Goal: Information Seeking & Learning: Check status

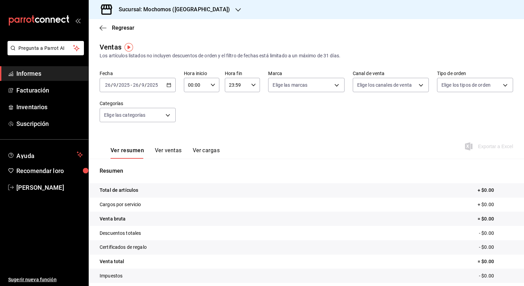
click at [170, 85] on icon "button" at bounding box center [168, 85] width 5 height 5
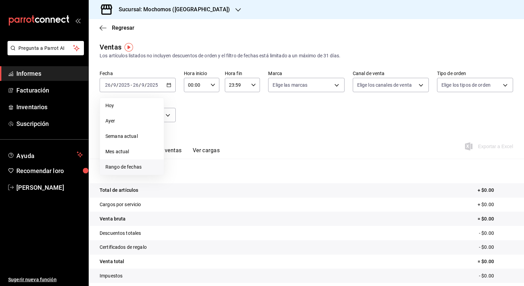
click at [145, 168] on span "Rango de fechas" at bounding box center [131, 166] width 53 height 7
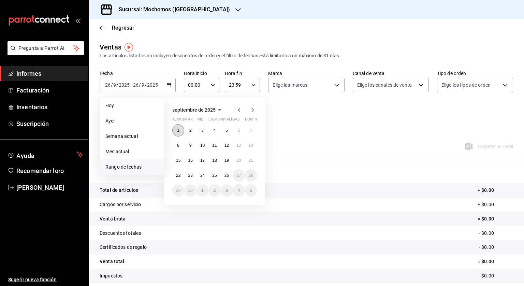
click at [178, 131] on font "1" at bounding box center [178, 130] width 2 height 5
click at [228, 176] on font "26" at bounding box center [226, 175] width 4 height 5
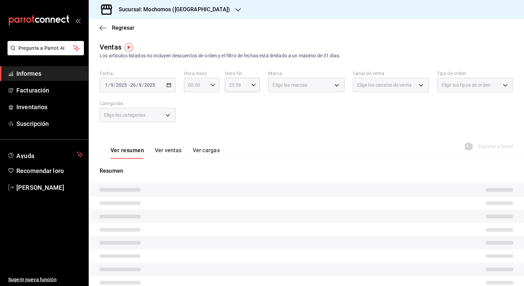
click at [216, 84] on div "00:00 Hora inicio" at bounding box center [201, 85] width 35 height 14
click at [213, 84] on div at bounding box center [262, 143] width 524 height 286
click at [213, 84] on \(Stroke\) "button" at bounding box center [213, 85] width 4 height 2
click at [194, 117] on span "05" at bounding box center [191, 115] width 6 height 5
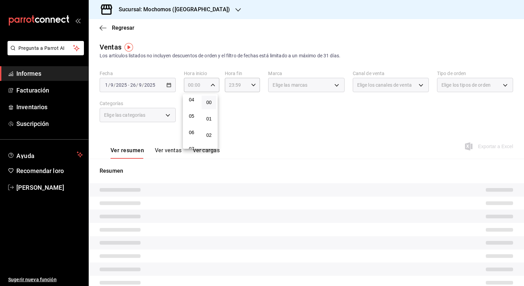
type input "05:00"
click at [248, 84] on div at bounding box center [262, 143] width 524 height 286
click at [251, 86] on icon "button" at bounding box center [253, 85] width 5 height 5
click at [230, 97] on font "04" at bounding box center [231, 95] width 5 height 5
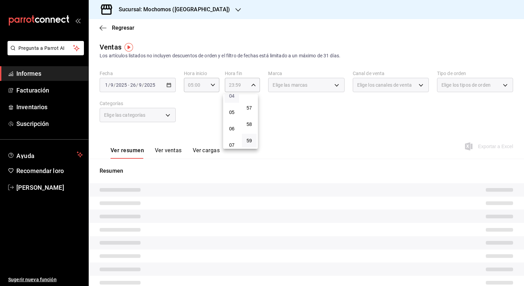
type input "04:59"
click at [327, 120] on div at bounding box center [262, 143] width 524 height 286
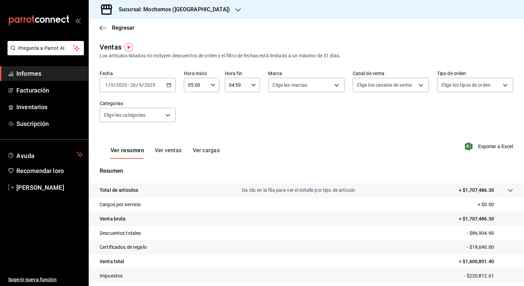
click at [122, 11] on font "Sucursal: Mochomos ([GEOGRAPHIC_DATA])" at bounding box center [174, 9] width 111 height 6
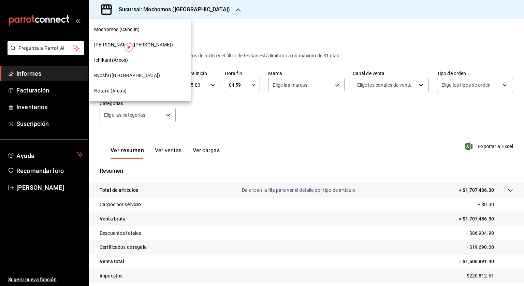
click at [112, 76] on font "Ryoshi ([GEOGRAPHIC_DATA])" at bounding box center [127, 75] width 66 height 5
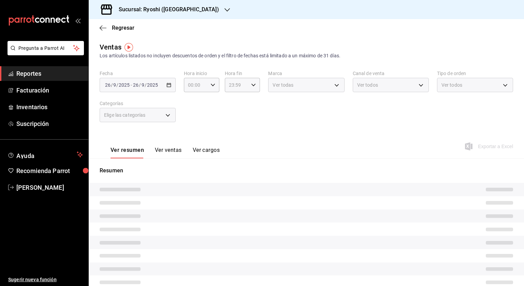
type input "05:00"
type input "04:59"
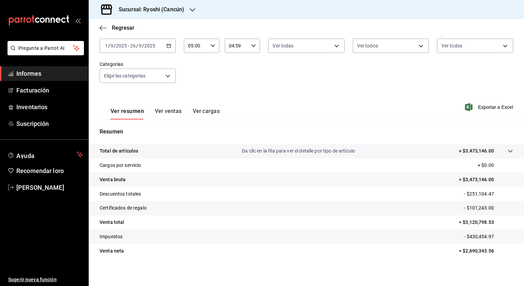
scroll to position [41, 0]
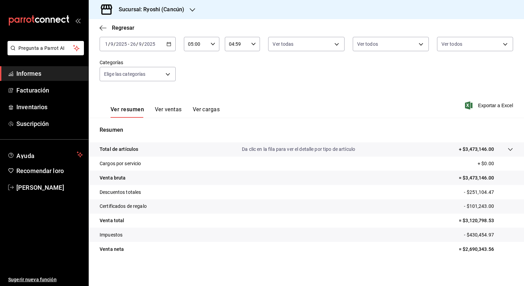
click at [135, 6] on h3 "Sucursal: Ryoshi (Cancún)" at bounding box center [148, 9] width 71 height 8
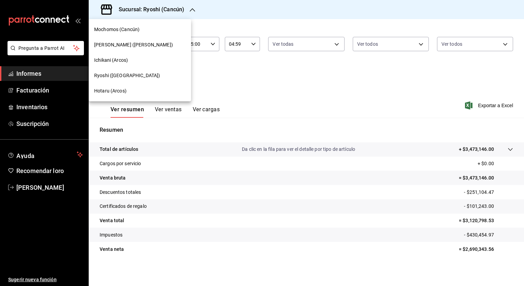
click at [131, 42] on font "[PERSON_NAME] ([PERSON_NAME])" at bounding box center [133, 44] width 79 height 5
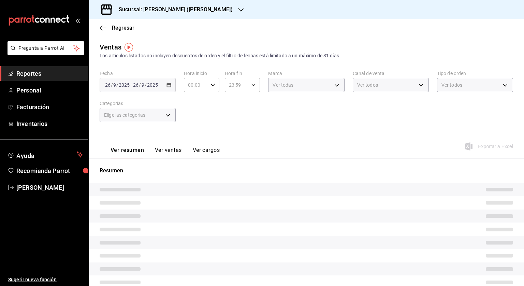
type input "05:00"
type input "04:59"
click at [165, 82] on div "[DATE] [DATE] - [DATE] [DATE]" at bounding box center [138, 85] width 76 height 14
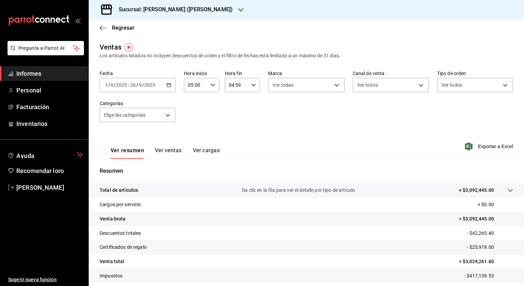
click at [169, 84] on icon "button" at bounding box center [168, 85] width 5 height 5
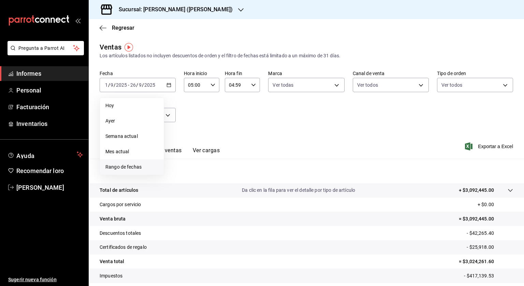
click at [143, 171] on li "Rango de fechas" at bounding box center [132, 166] width 64 height 15
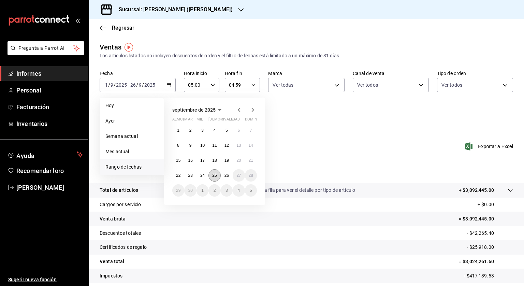
click at [217, 176] on font "25" at bounding box center [214, 175] width 4 height 5
click at [224, 175] on button "26" at bounding box center [227, 175] width 12 height 12
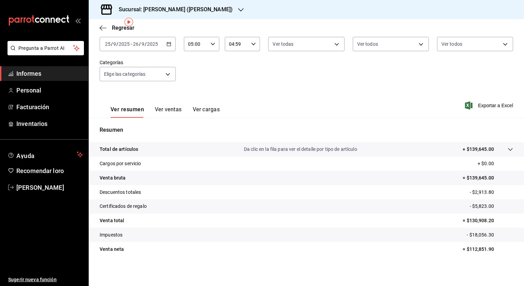
scroll to position [41, 0]
click at [31, 72] on font "Informes" at bounding box center [28, 73] width 25 height 7
